Goal: Task Accomplishment & Management: Complete application form

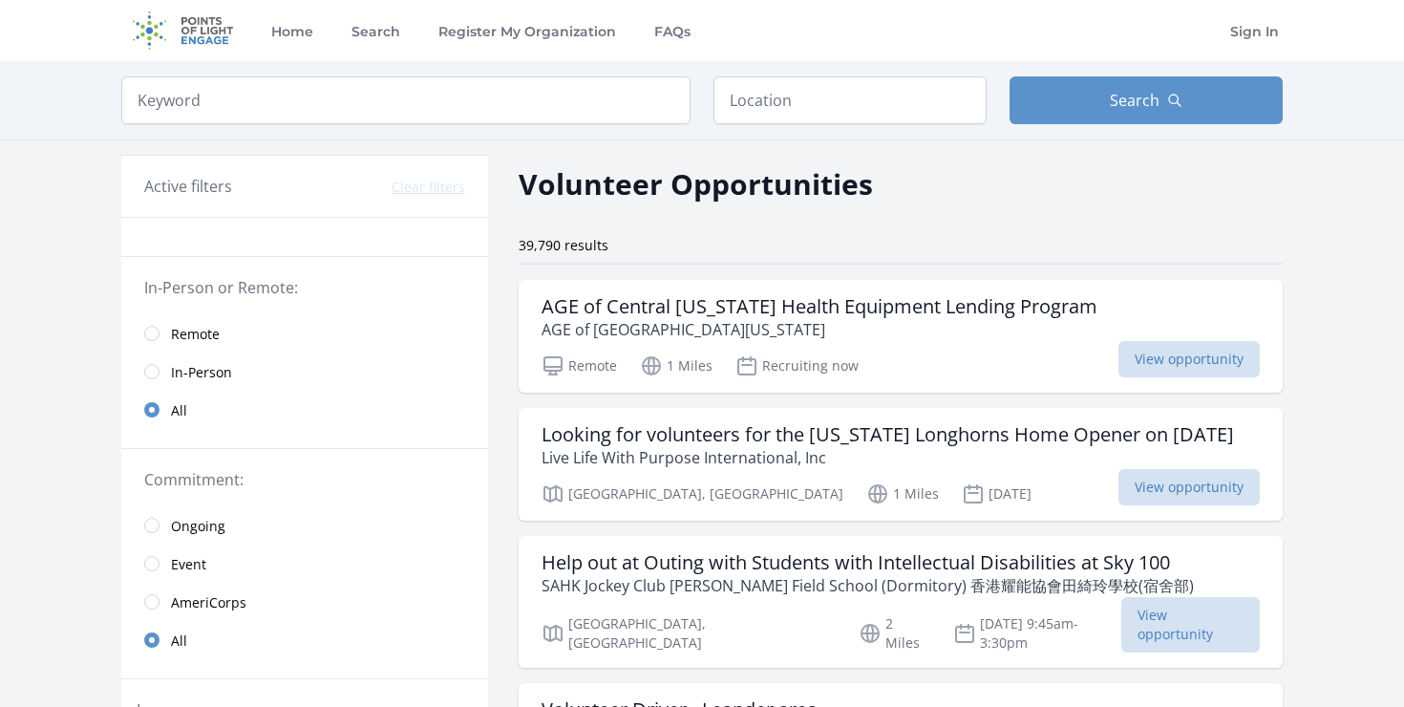
click at [213, 368] on span "In-Person" at bounding box center [201, 372] width 61 height 19
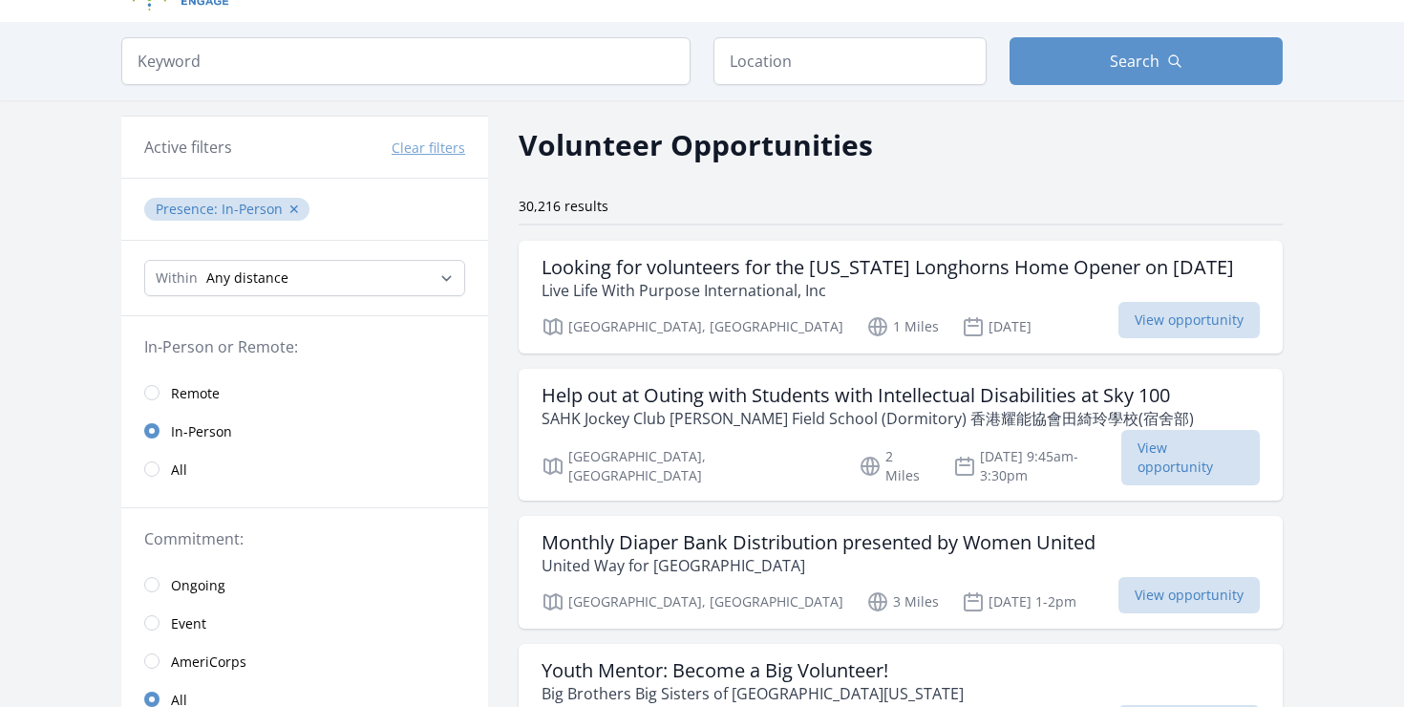
scroll to position [37, 0]
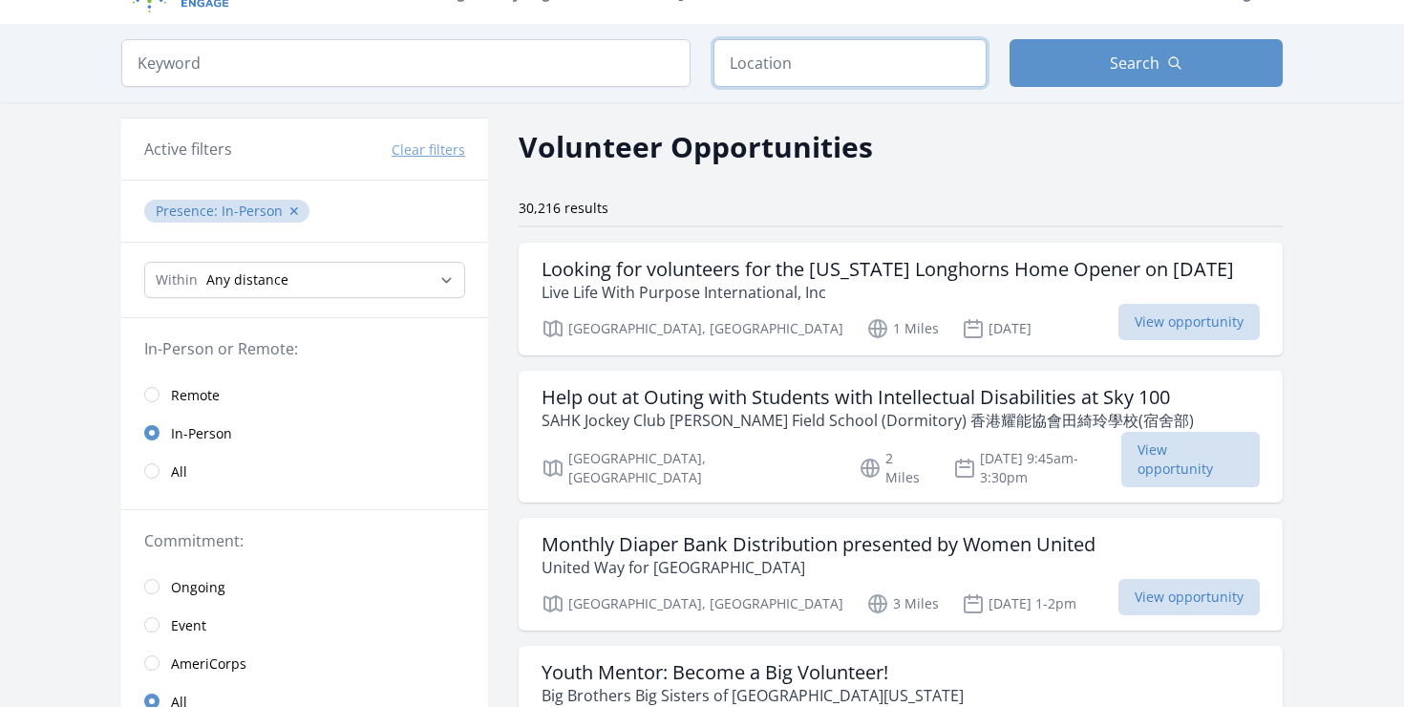
click at [795, 68] on input "text" at bounding box center [849, 63] width 273 height 48
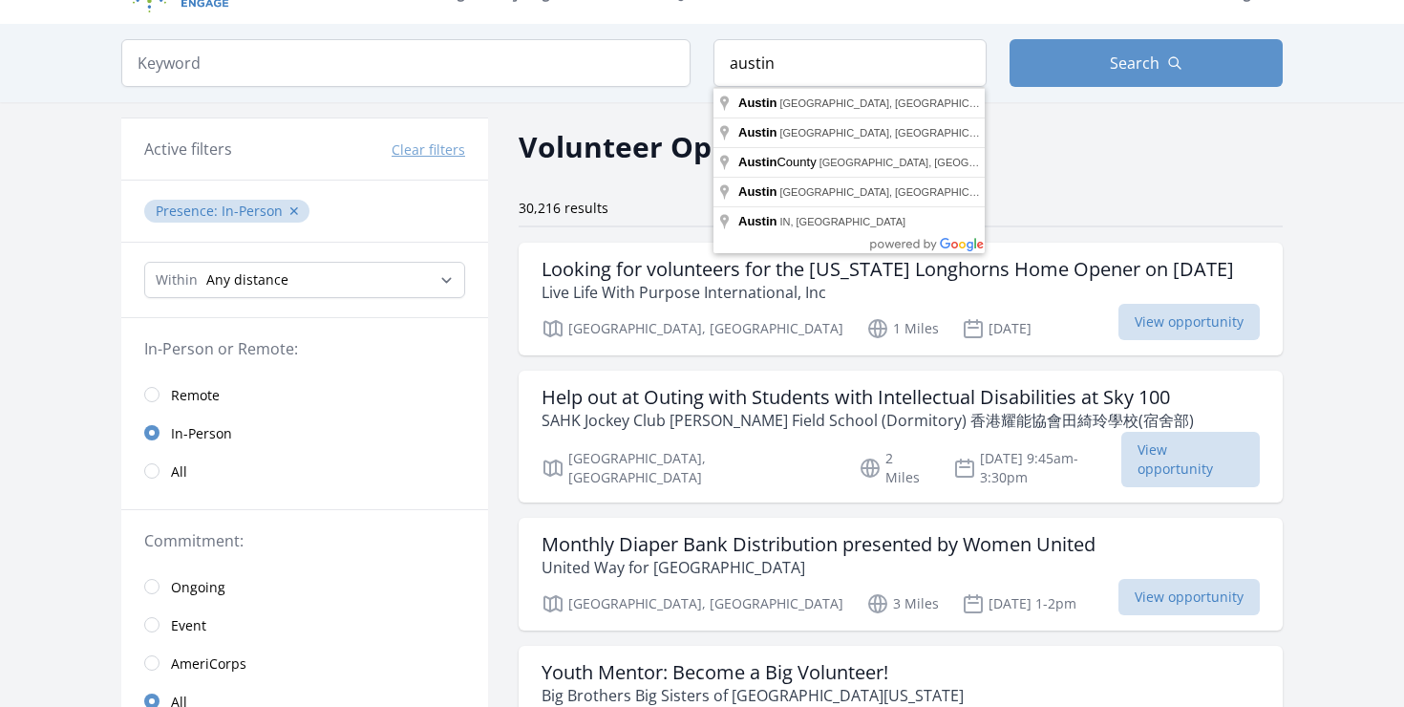
type input "[GEOGRAPHIC_DATA], [GEOGRAPHIC_DATA], [GEOGRAPHIC_DATA]"
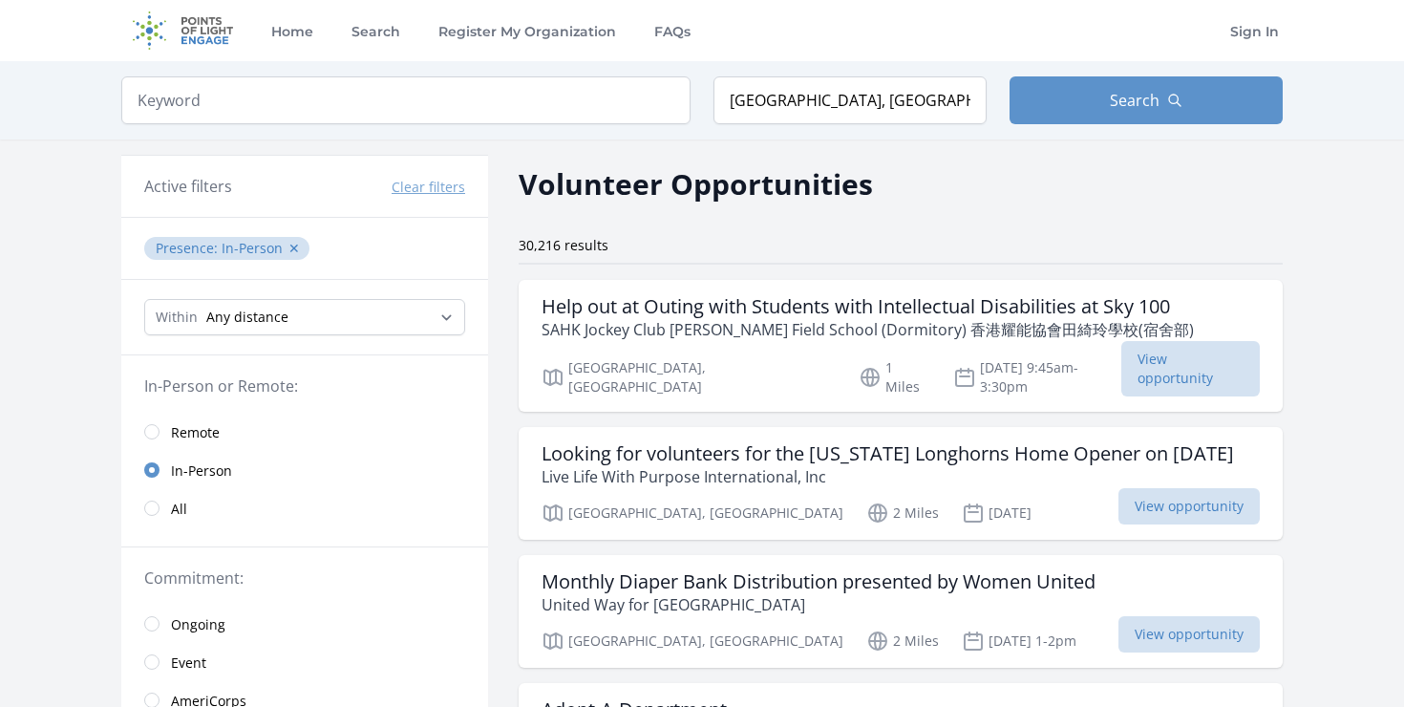
click at [181, 500] on span "All" at bounding box center [179, 509] width 16 height 19
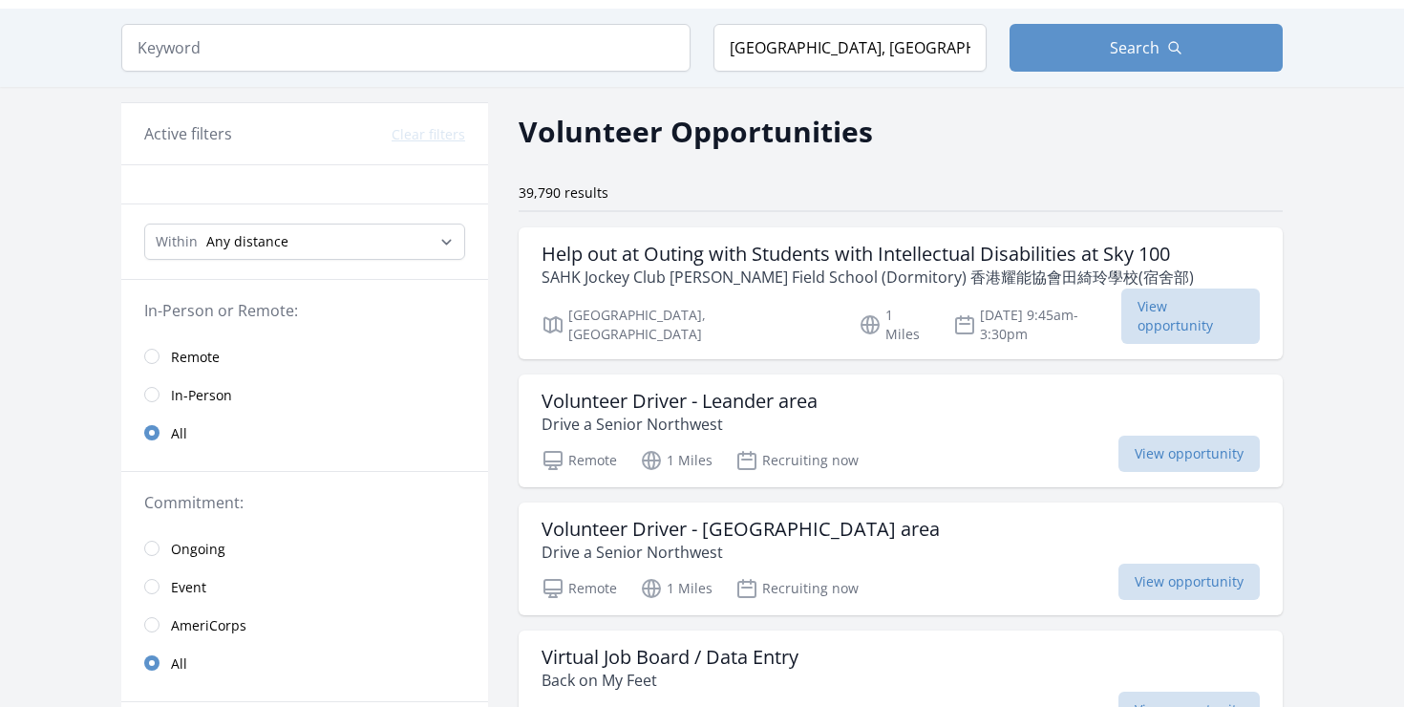
scroll to position [37, 0]
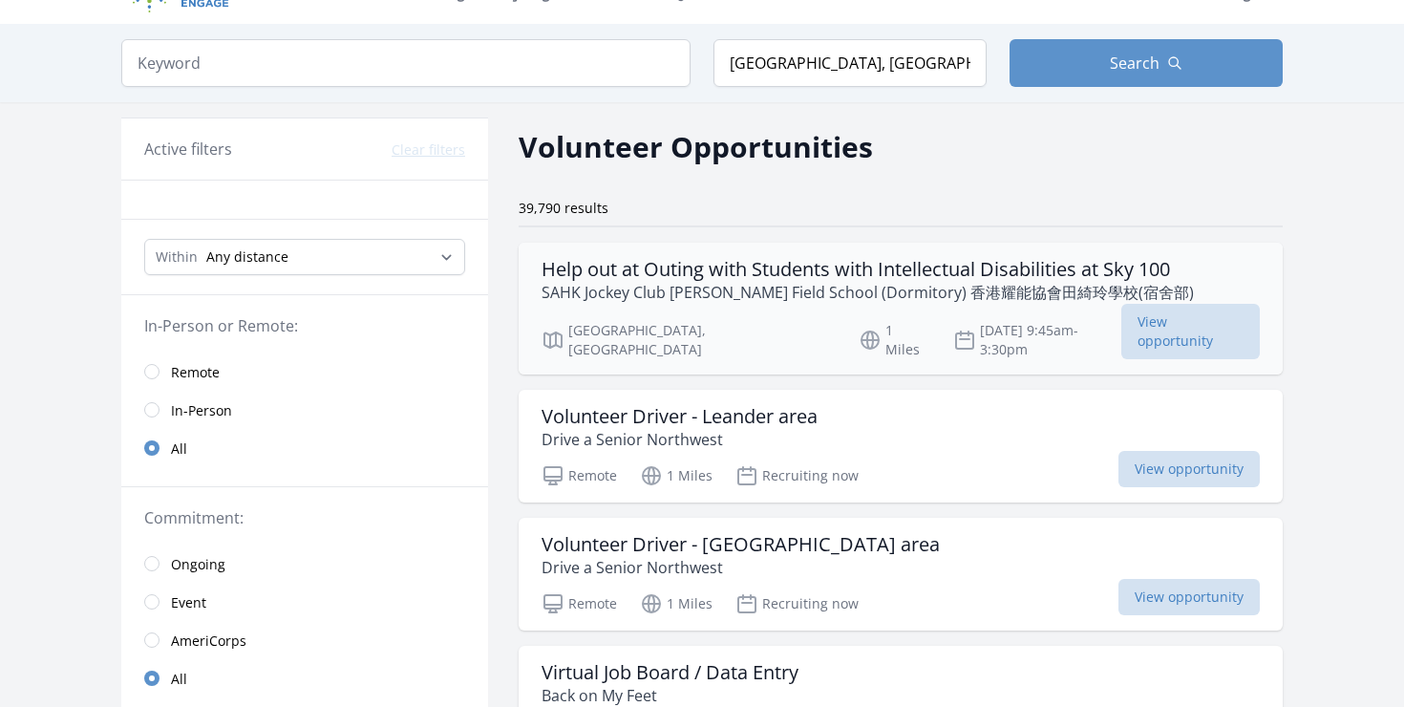
click at [743, 269] on h3 "Help out at Outing with Students with Intellectual Disabilities at Sky 100" at bounding box center [868, 269] width 652 height 23
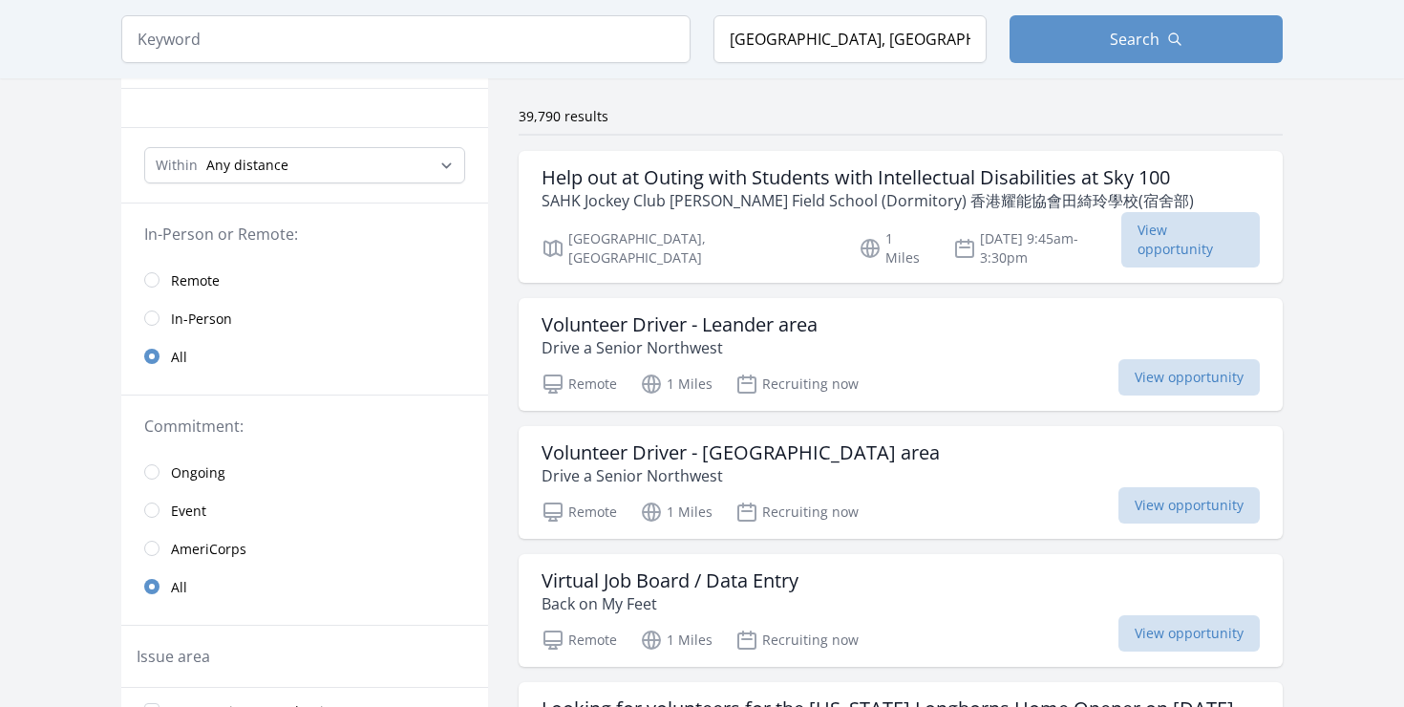
scroll to position [141, 0]
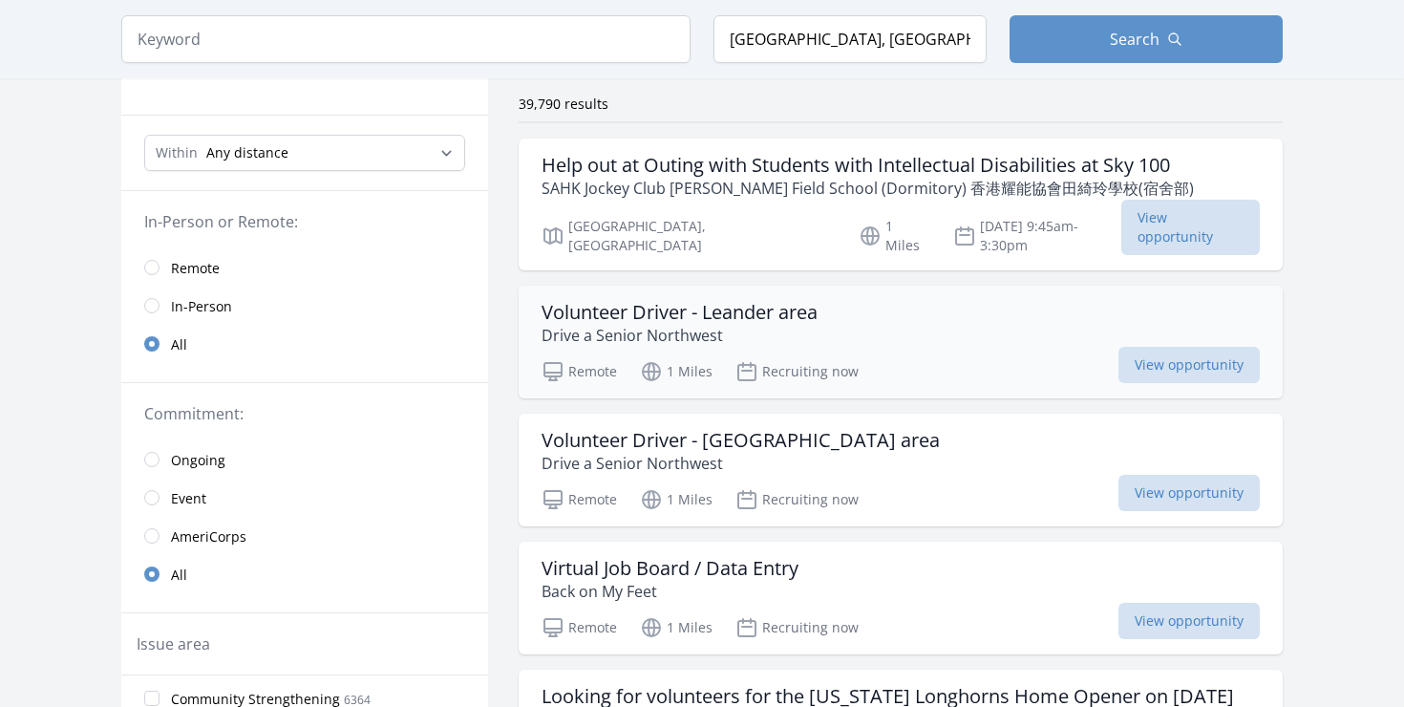
click at [719, 301] on h3 "Volunteer Driver - Leander area" at bounding box center [680, 312] width 276 height 23
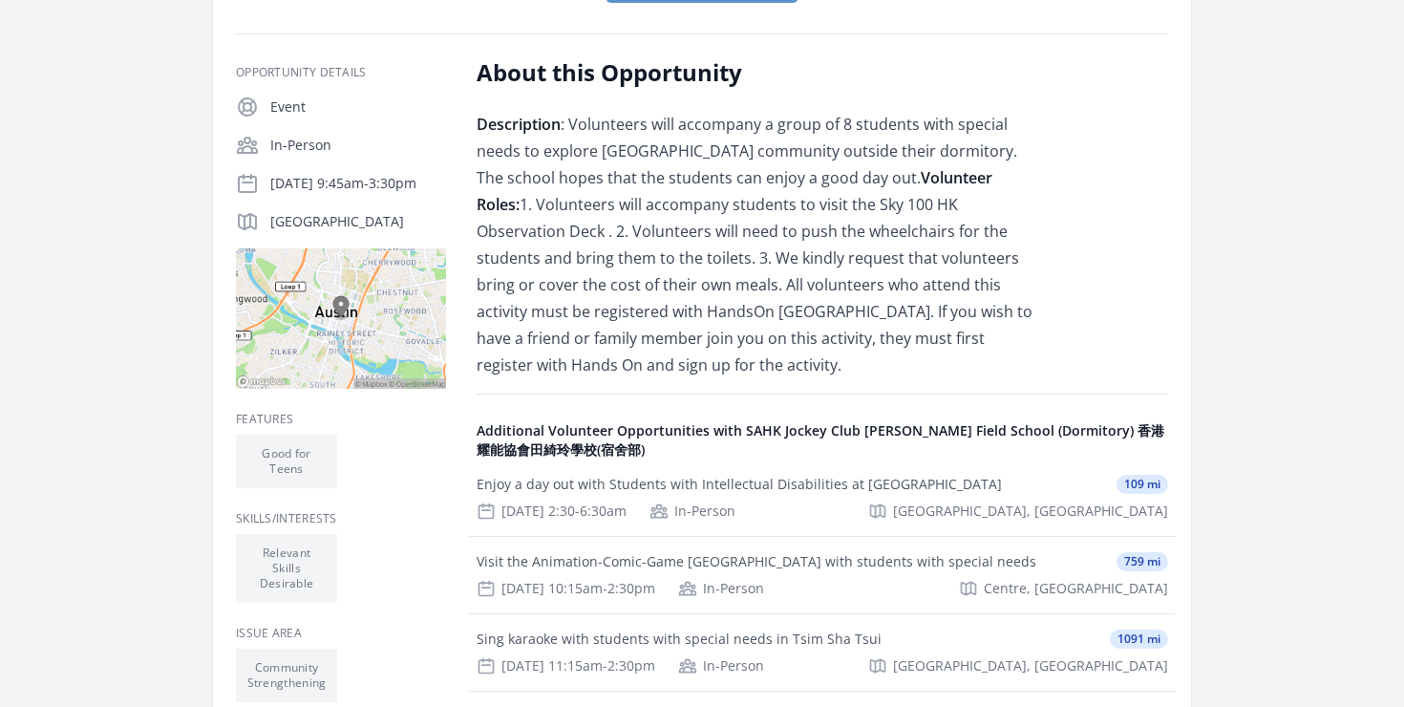
scroll to position [349, 0]
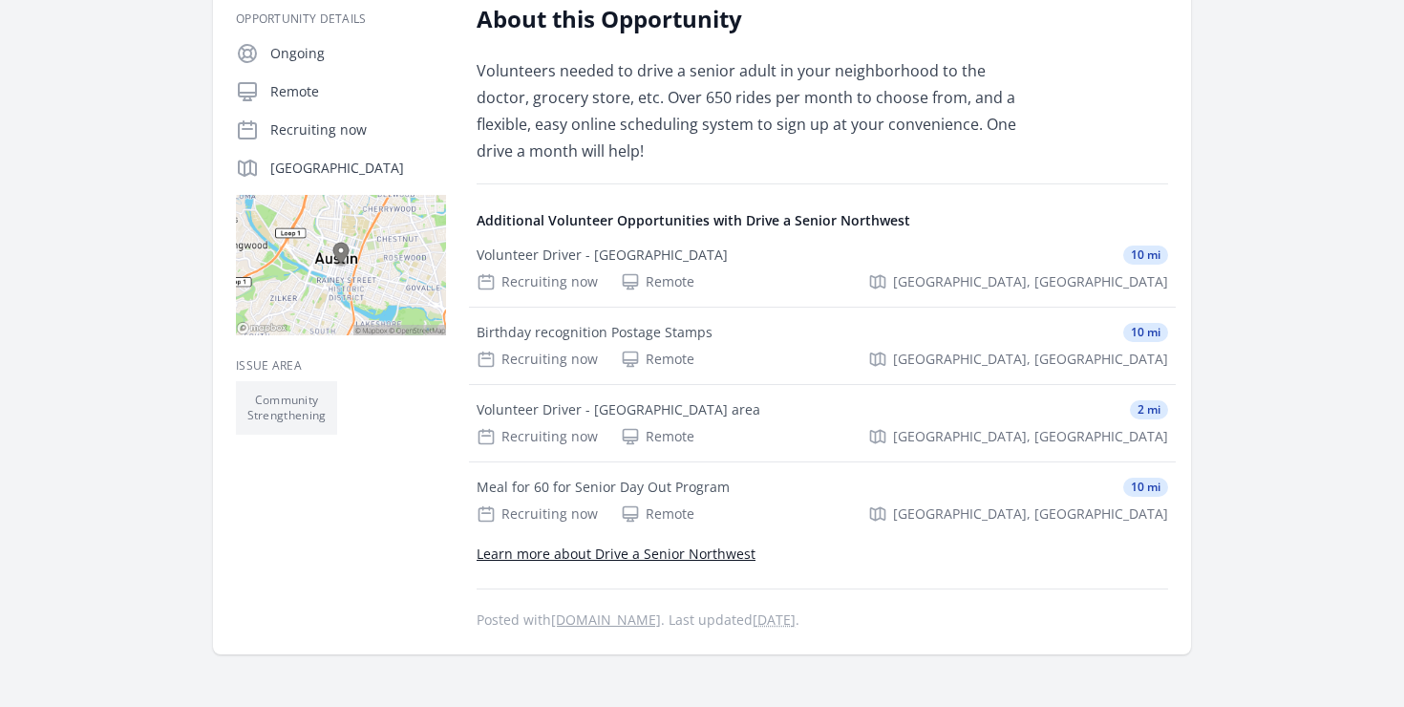
scroll to position [348, 0]
